Goal: Task Accomplishment & Management: Use online tool/utility

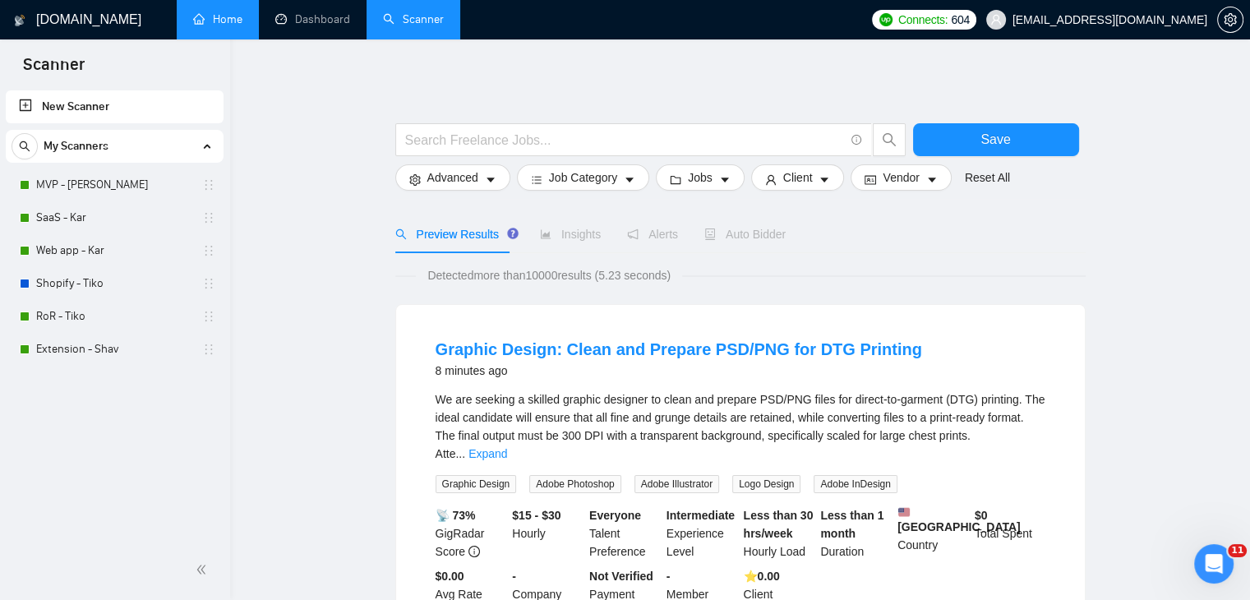
click at [211, 21] on link "Home" at bounding box center [217, 19] width 49 height 14
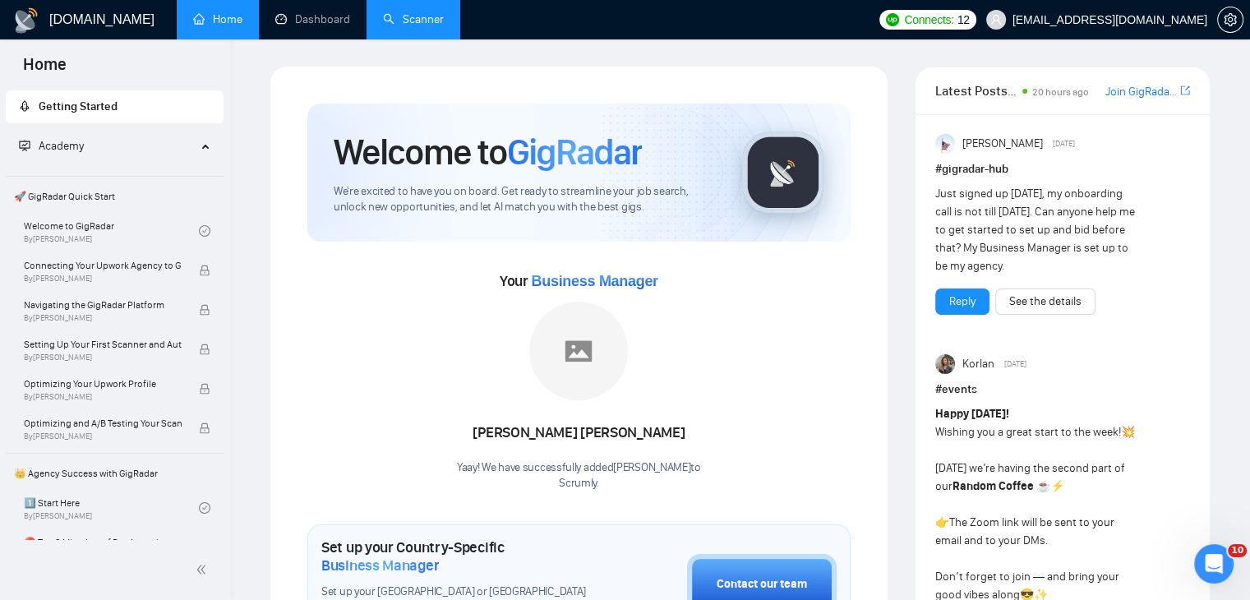
click at [417, 18] on link "Scanner" at bounding box center [413, 19] width 61 height 14
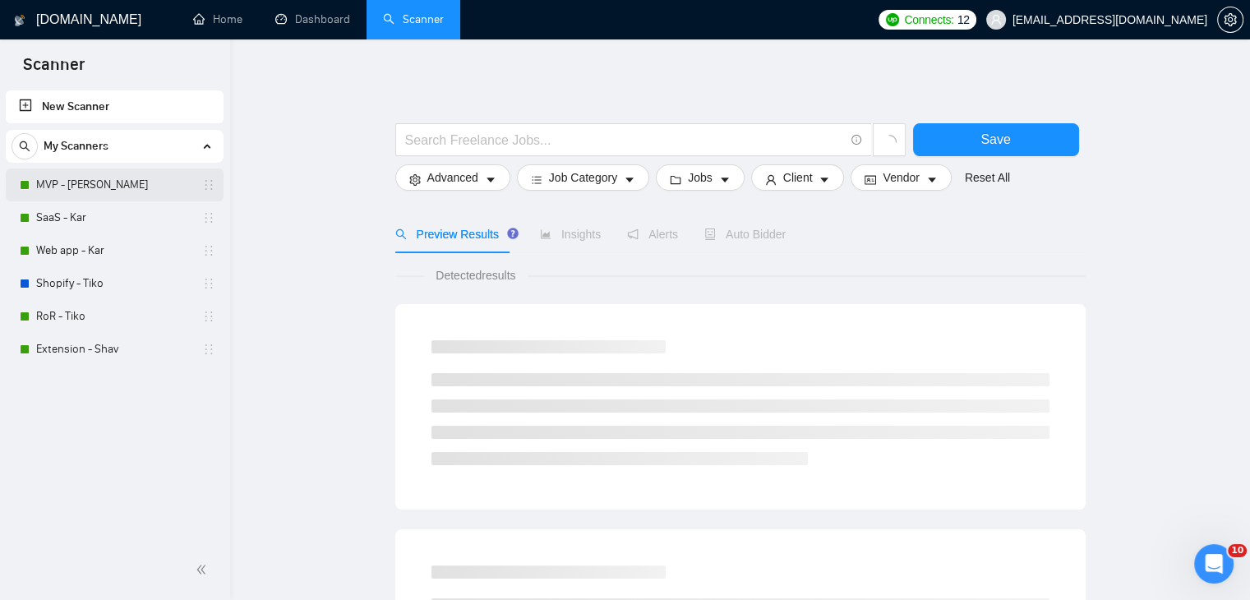
click at [158, 186] on link "MVP - [PERSON_NAME]" at bounding box center [114, 184] width 156 height 33
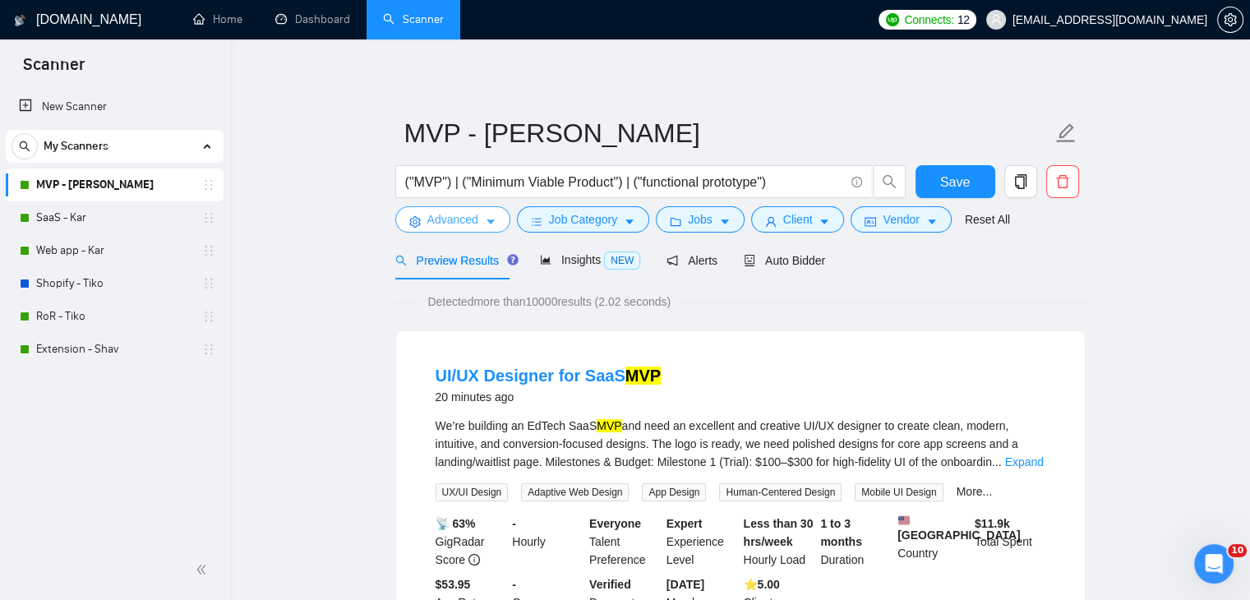
click at [448, 217] on span "Advanced" at bounding box center [452, 219] width 51 height 18
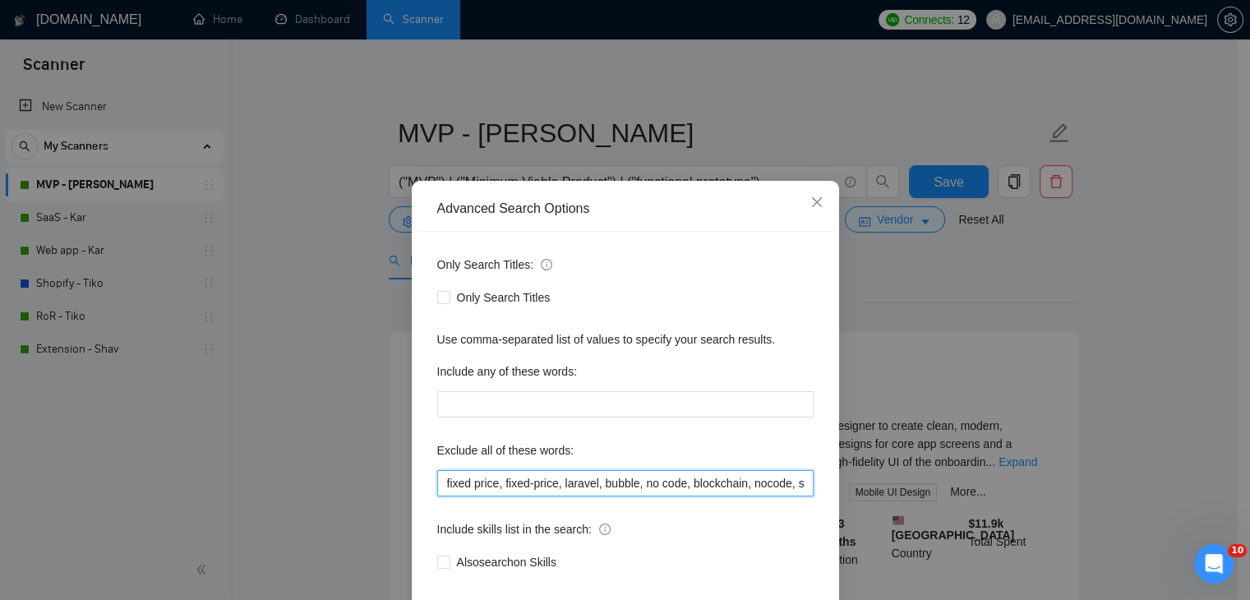
click at [624, 480] on input "fixed price, fixed-price, laravel, bubble, no code, blockchain, nocode, supabas…" at bounding box center [625, 483] width 376 height 26
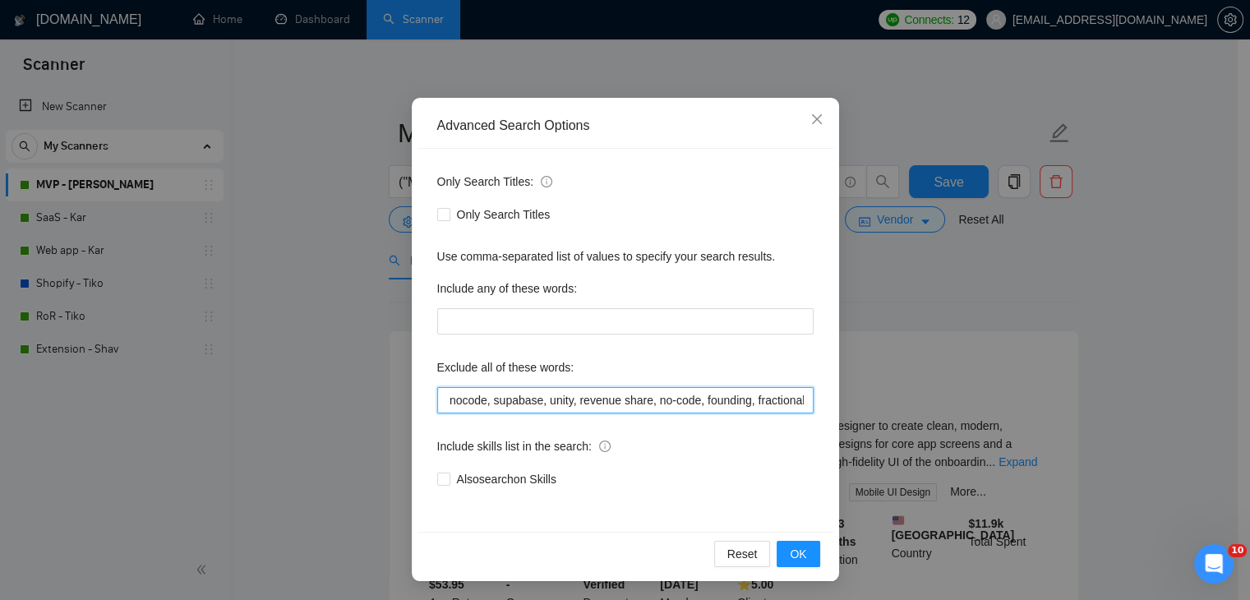
scroll to position [84, 0]
type input "fixed price, fixed-price, laravel, bubble, no code, blockchain, nocode, supabas…"
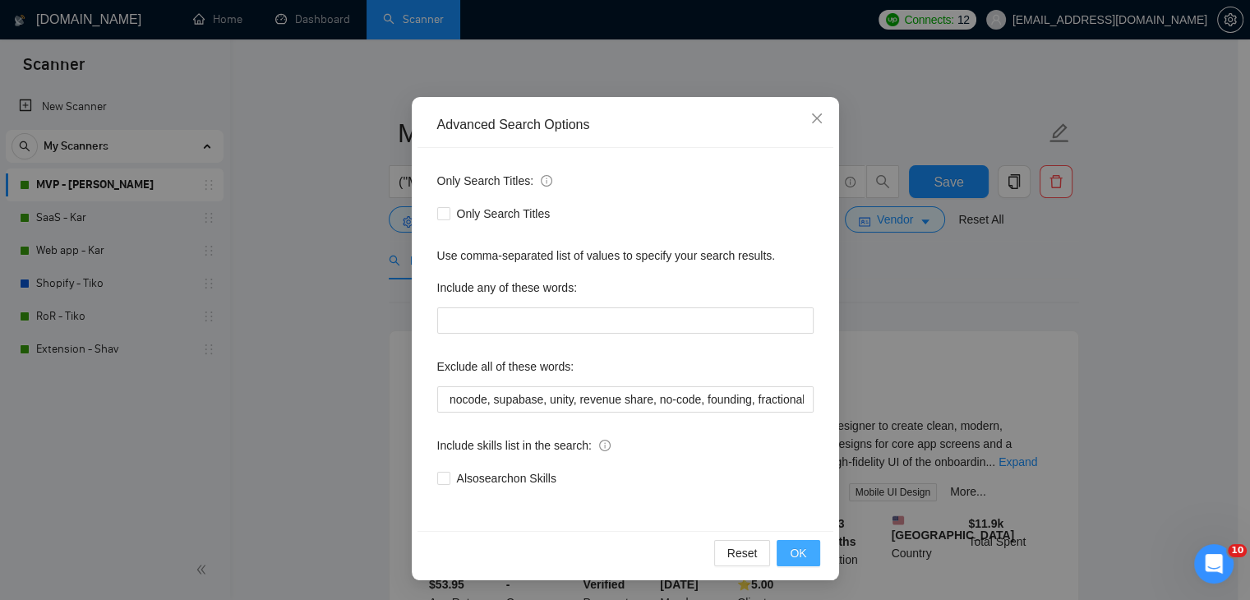
scroll to position [0, 0]
click at [799, 546] on span "OK" at bounding box center [797, 553] width 16 height 18
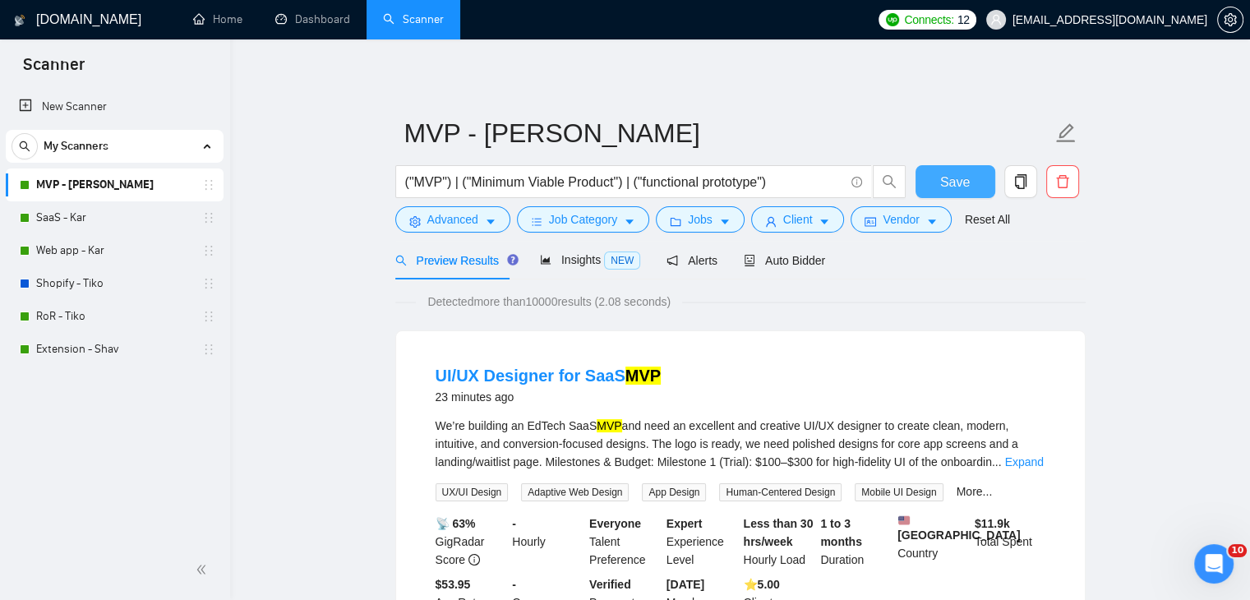
click at [941, 173] on span "Save" at bounding box center [955, 182] width 30 height 21
click at [128, 220] on link "SaaS - Kar" at bounding box center [114, 217] width 156 height 33
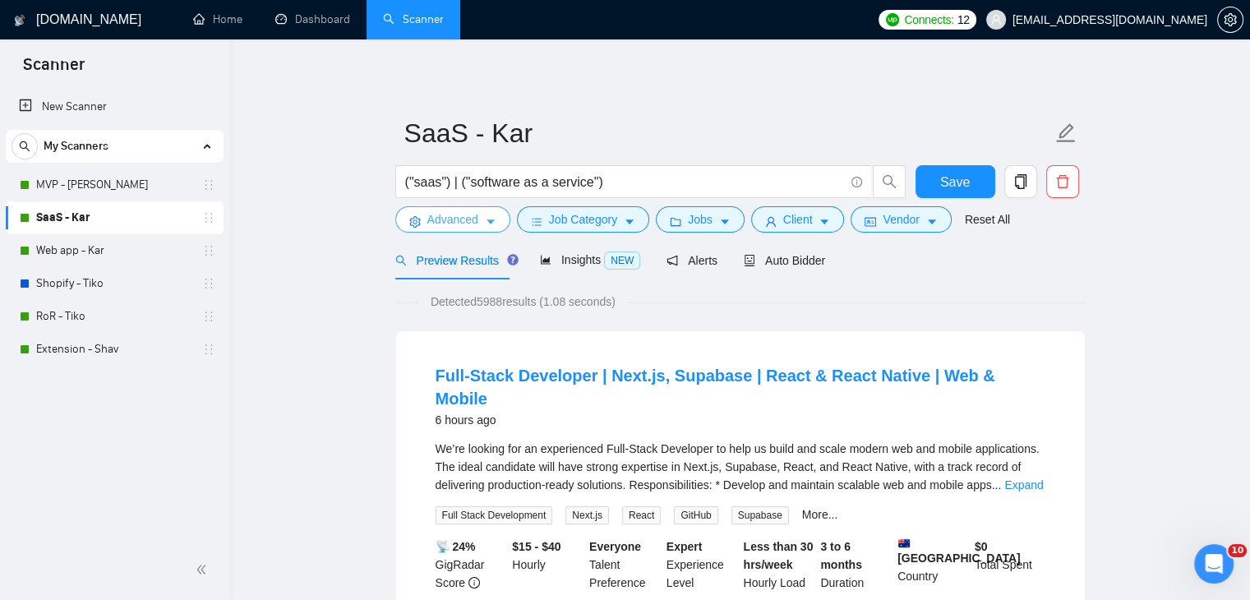
click at [440, 220] on span "Advanced" at bounding box center [452, 219] width 51 height 18
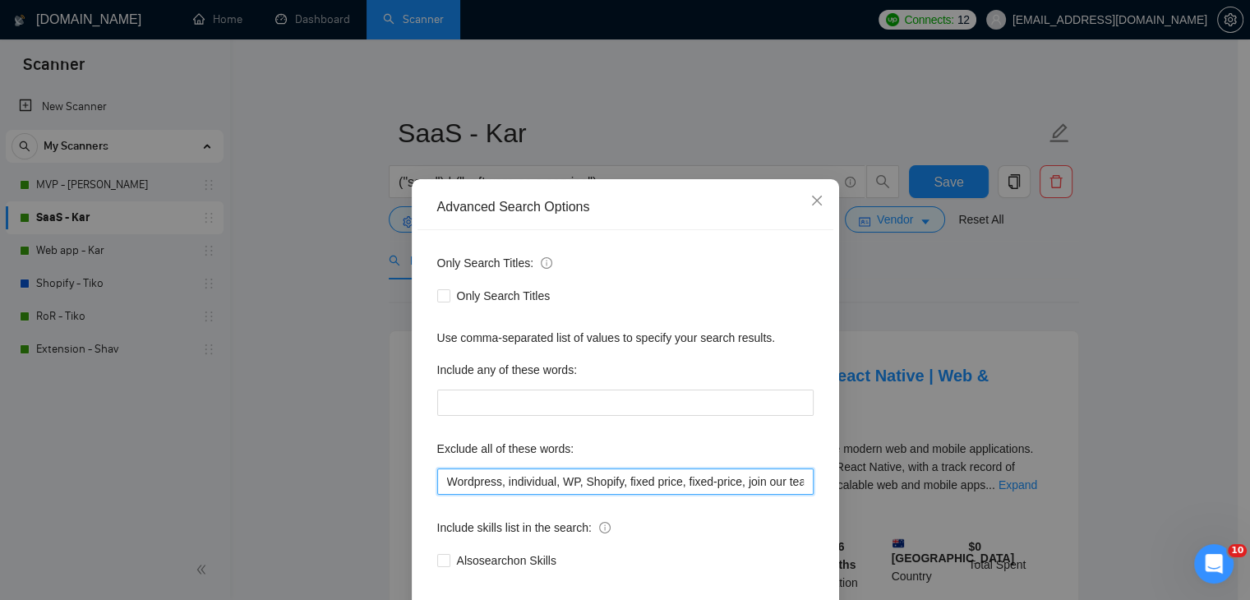
click at [672, 484] on input "Wordpress, individual, WP, Shopify, fixed price, fixed-price, join our team, bu…" at bounding box center [625, 481] width 376 height 26
paste input "fractional,"
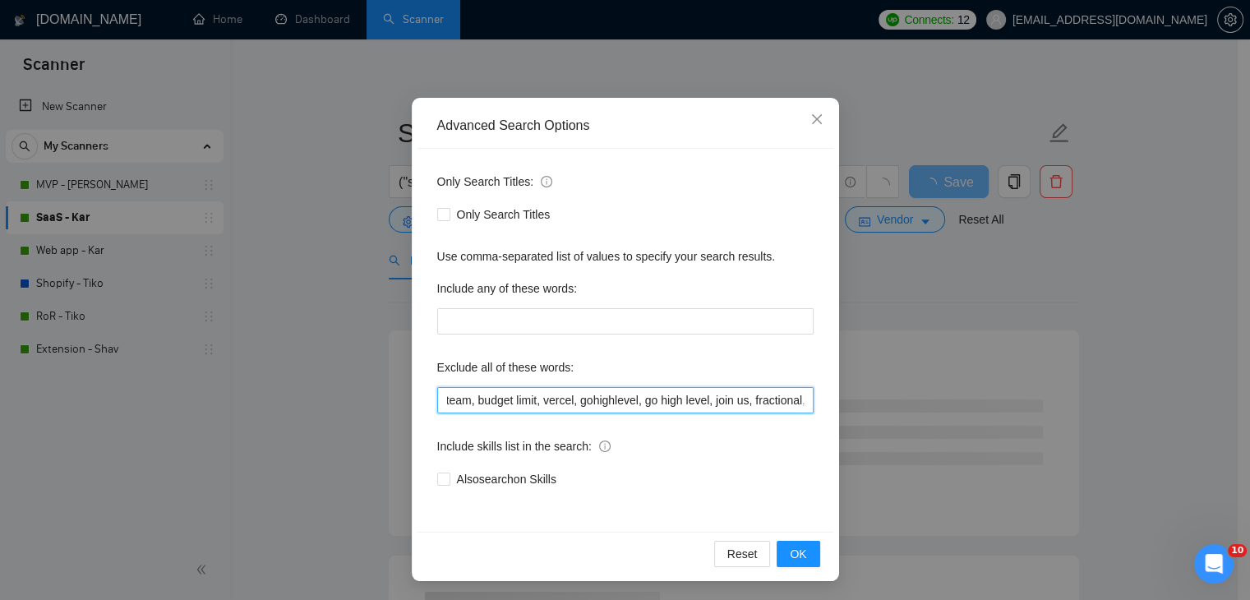
scroll to position [84, 0]
type input "Wordpress, individual, WP, Shopify, fixed price, fixed-price, join our team, bu…"
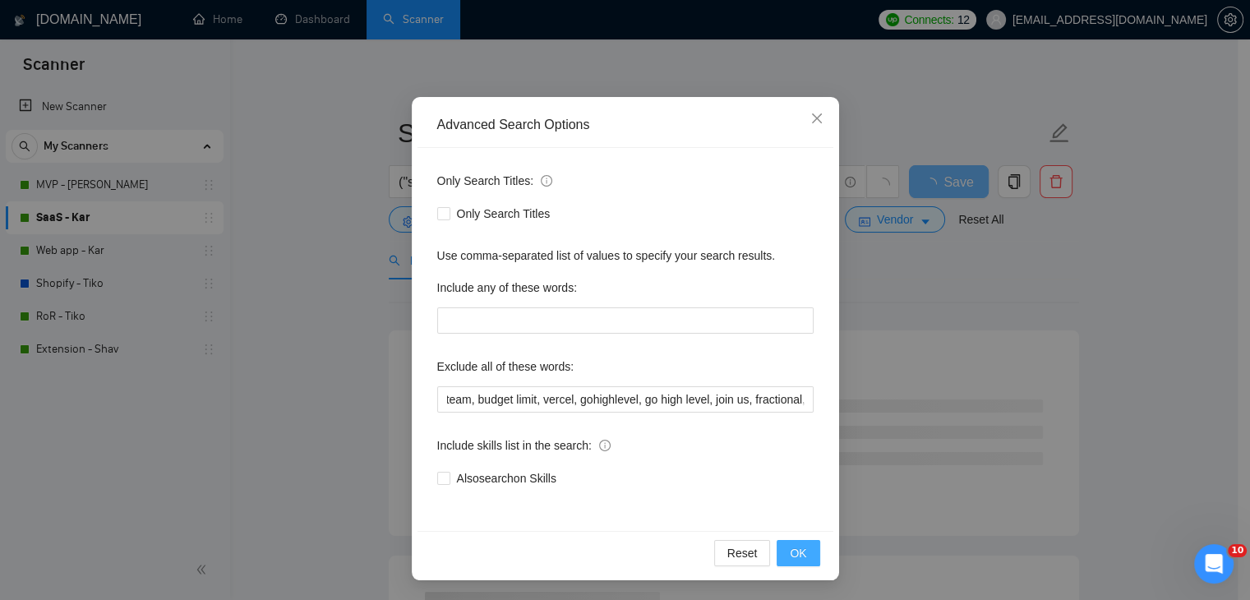
scroll to position [0, 0]
click at [792, 548] on span "OK" at bounding box center [797, 553] width 16 height 18
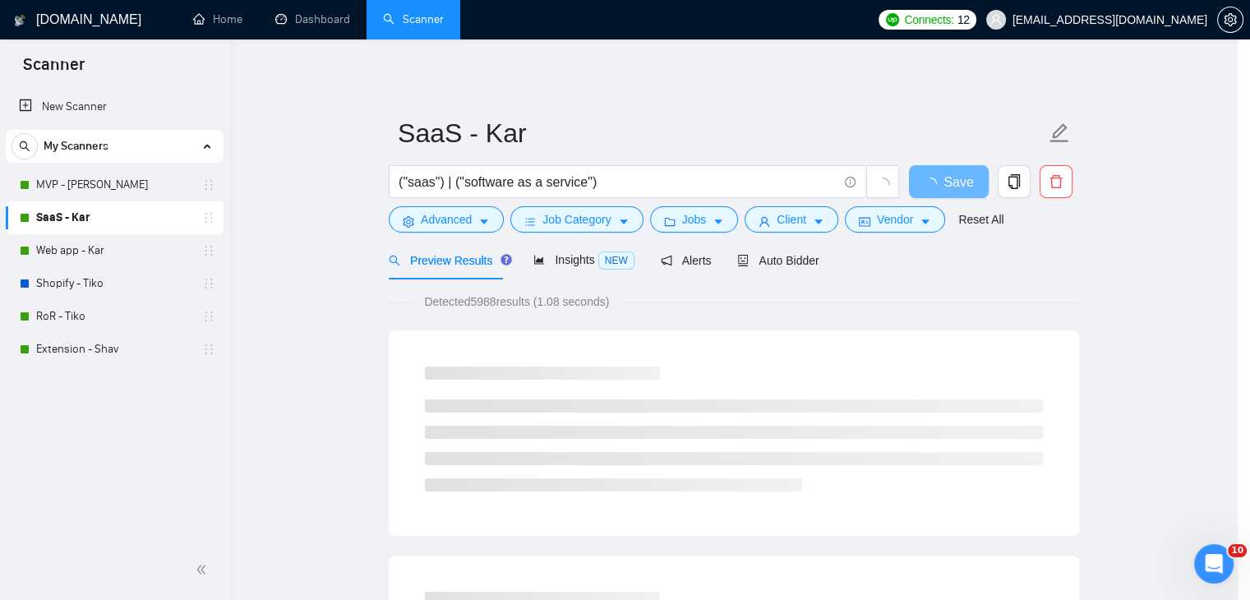
scroll to position [2, 0]
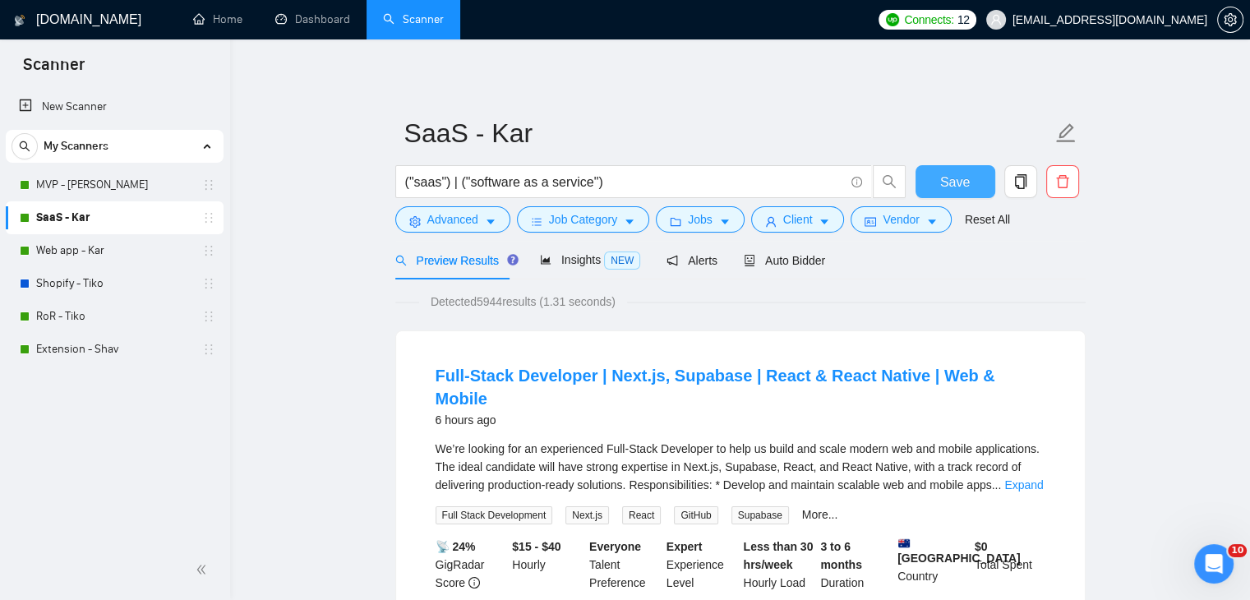
click at [953, 186] on span "Save" at bounding box center [955, 182] width 30 height 21
click at [132, 254] on link "Web app - Kar" at bounding box center [114, 250] width 156 height 33
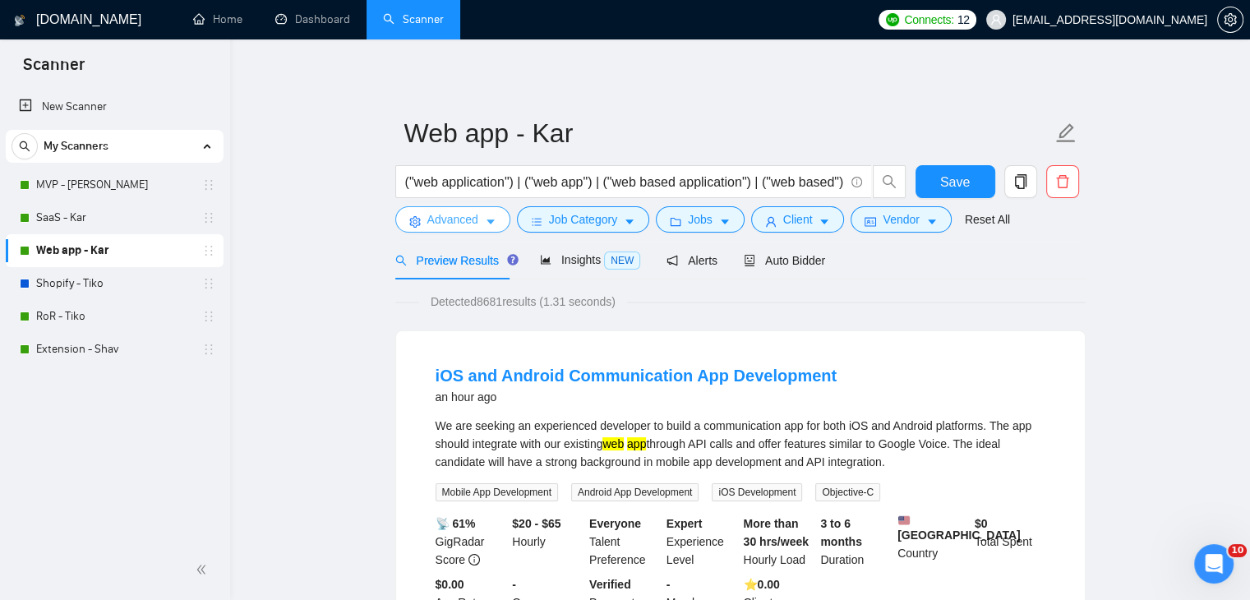
click at [447, 222] on span "Advanced" at bounding box center [452, 219] width 51 height 18
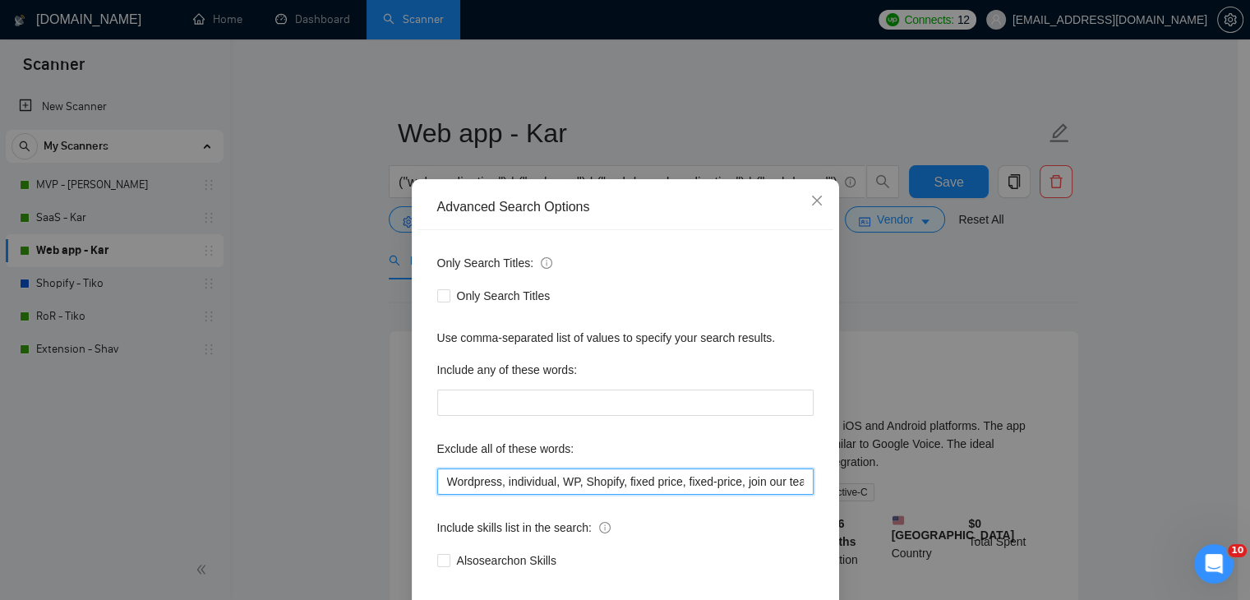
click at [670, 480] on input "Wordpress, individual, WP, Shopify, fixed price, fixed-price, join our team, bu…" at bounding box center [625, 481] width 376 height 26
click at [795, 486] on input "Wordpress, individual, WP, Shopify, fixed price, fixed-price, join our team, bu…" at bounding box center [625, 481] width 376 height 26
click at [769, 488] on input "Wordpress, individual, WP, Shopify, fixed price, fixed-price, join our team, bu…" at bounding box center [625, 481] width 376 height 26
click at [754, 434] on div "Only Search Titles: Only Search Titles Use comma-separated list of values to sp…" at bounding box center [625, 421] width 416 height 383
click at [757, 486] on input "Wordpress, individual, WP, Shopify, fixed price, fixed-price, join our team, bu…" at bounding box center [625, 481] width 376 height 26
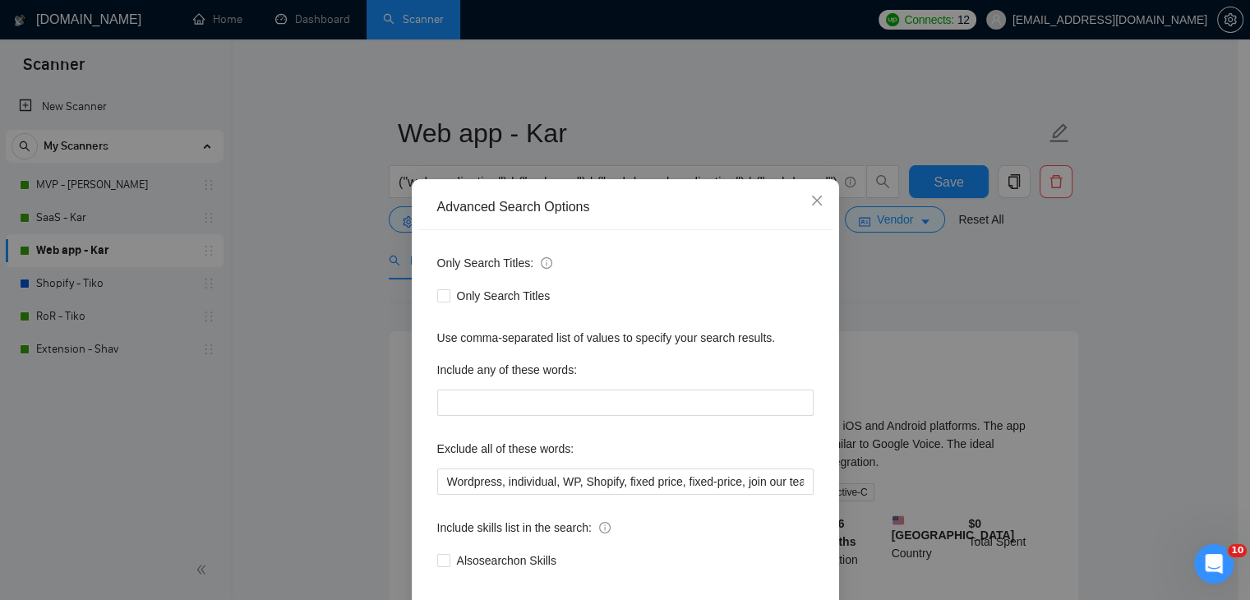
click at [799, 449] on div "Exclude all of these words:" at bounding box center [625, 451] width 376 height 33
click at [768, 477] on input "Wordpress, individual, WP, Shopify, fixed price, fixed-price, join our team, bu…" at bounding box center [625, 481] width 376 height 26
paste input "fractional,"
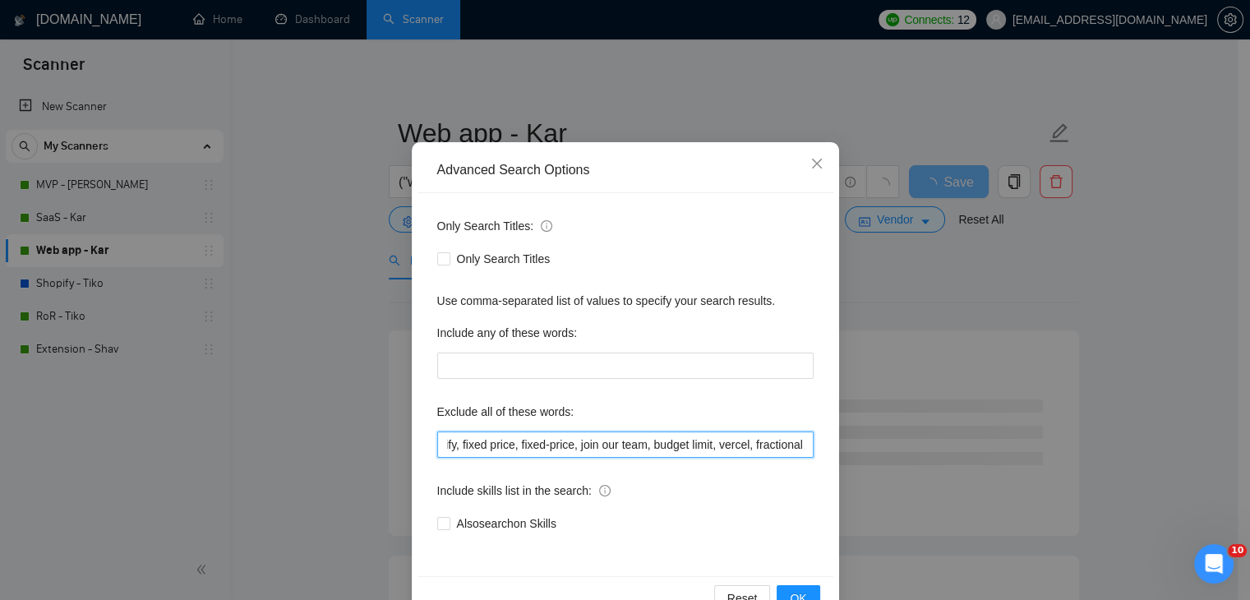
scroll to position [84, 0]
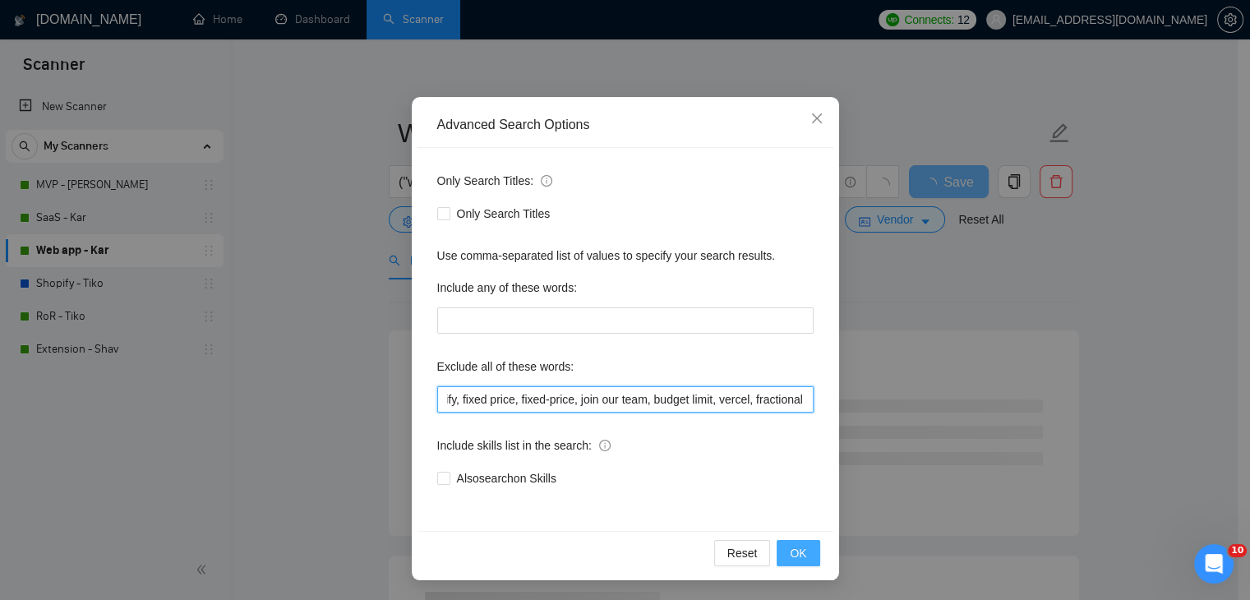
type input "Wordpress, individual, WP, Shopify, fixed price, fixed-price, join our team, bu…"
click at [794, 549] on span "OK" at bounding box center [797, 553] width 16 height 18
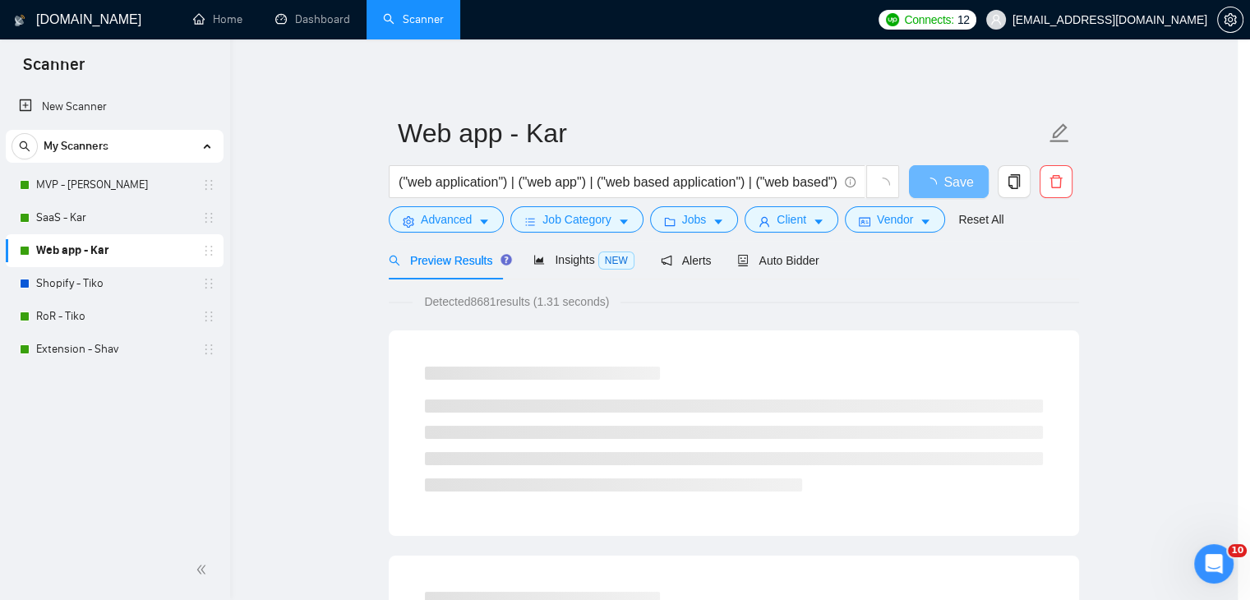
scroll to position [2, 0]
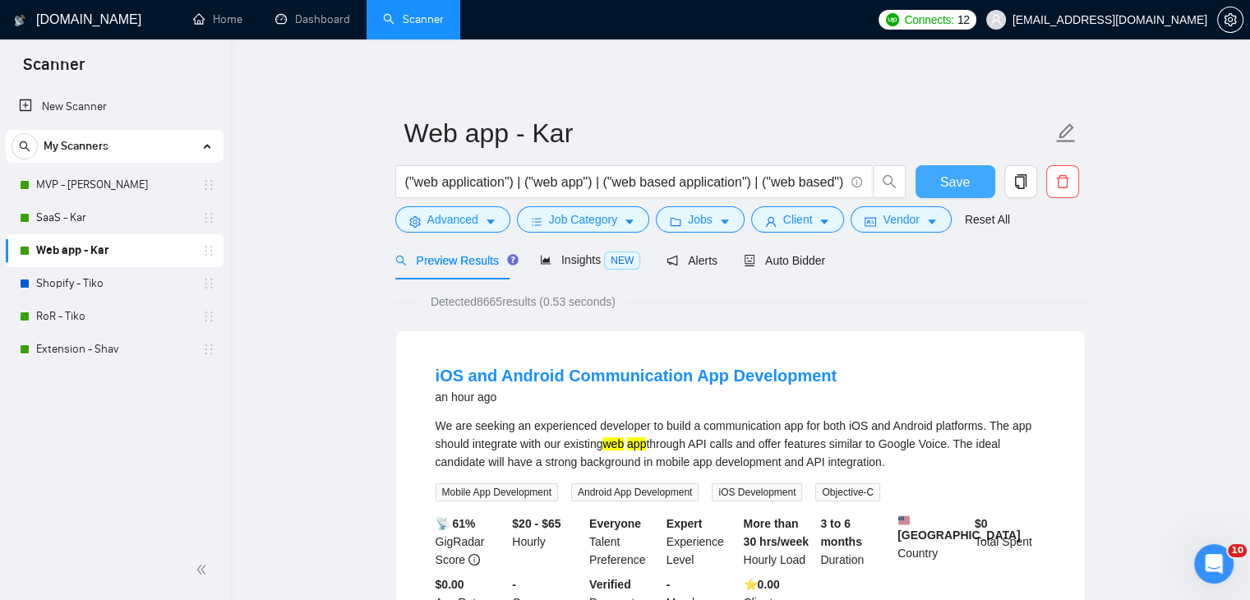
click at [971, 181] on button "Save" at bounding box center [955, 181] width 80 height 33
click at [227, 15] on link "Home" at bounding box center [217, 19] width 49 height 14
